Goal: Task Accomplishment & Management: Use online tool/utility

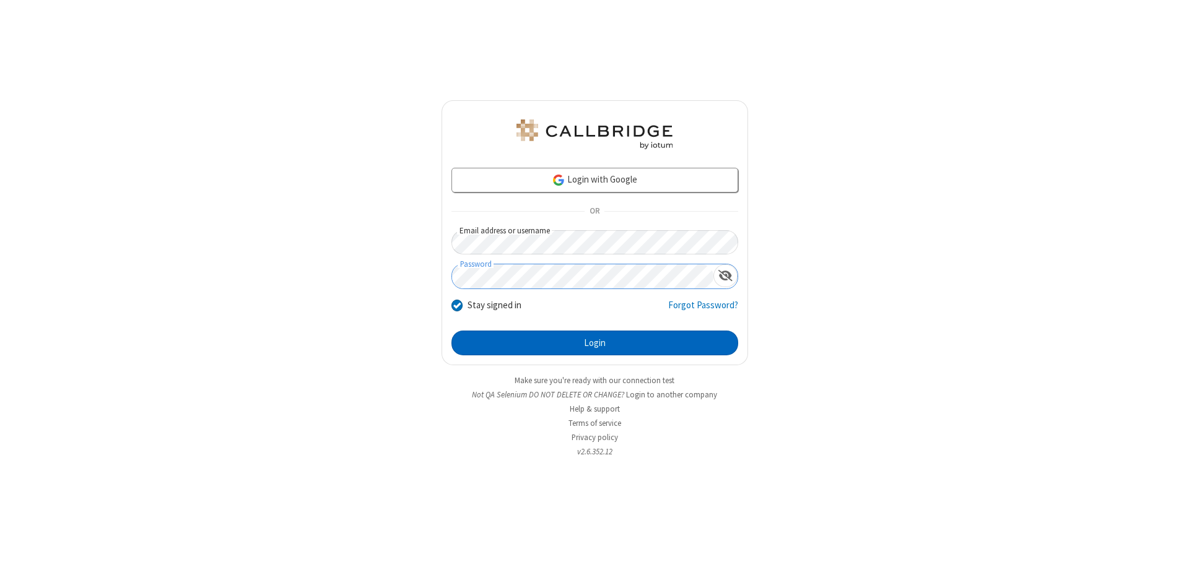
click at [595, 343] on button "Login" at bounding box center [595, 343] width 287 height 25
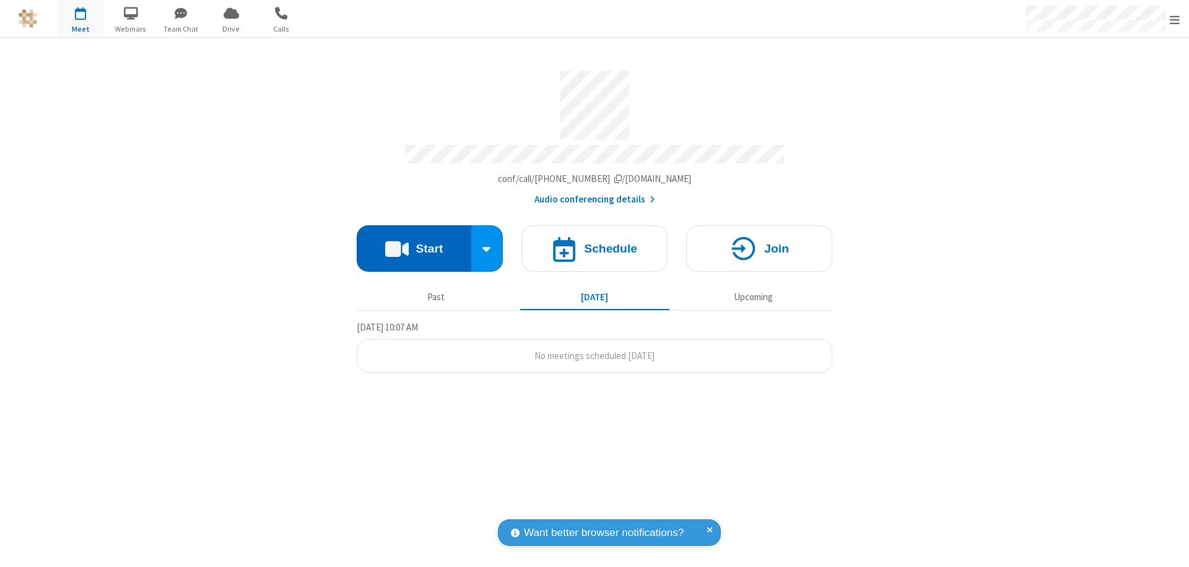
click at [414, 243] on button "Start" at bounding box center [414, 248] width 115 height 46
